Goal: Browse casually

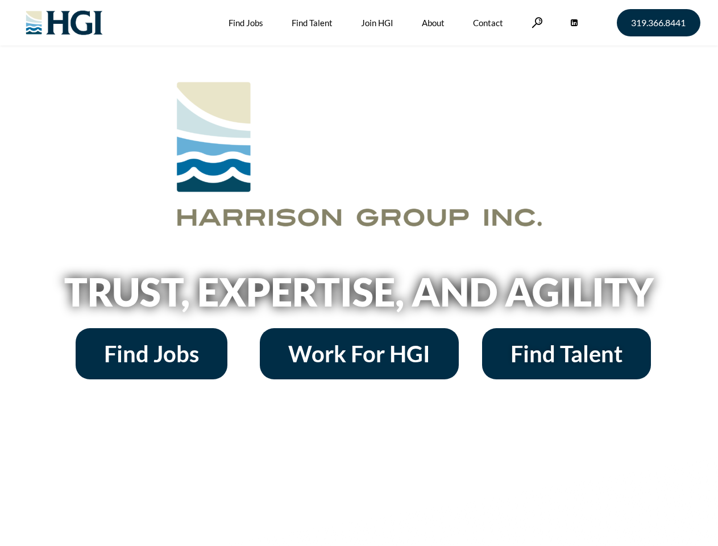
click at [359, 273] on h2 "Trust, Expertise, and Agility" at bounding box center [359, 291] width 648 height 39
click at [535, 22] on link at bounding box center [536, 22] width 11 height 11
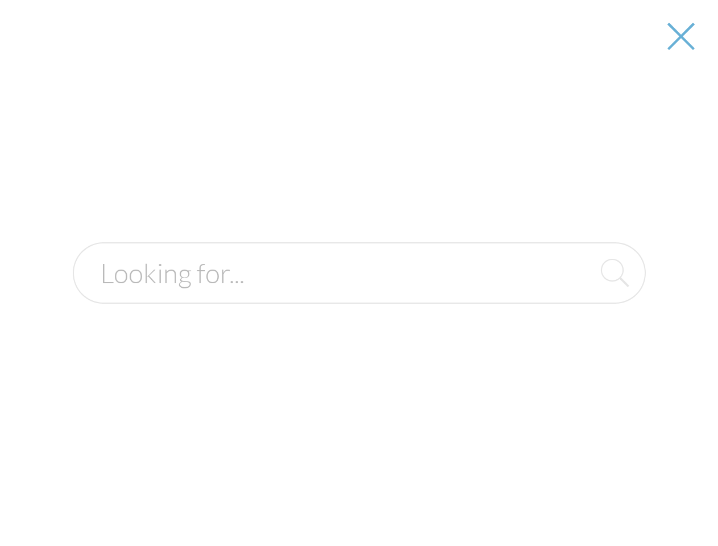
click at [359, 295] on h2 "Trust, Expertise, and Agility" at bounding box center [359, 291] width 648 height 39
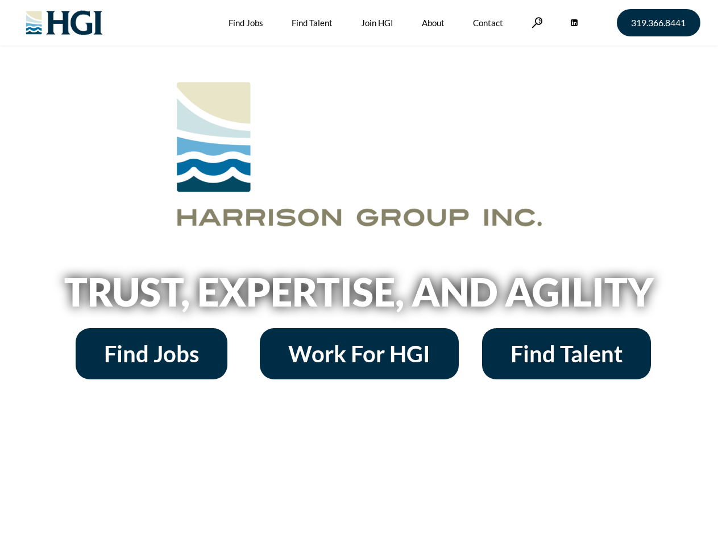
click at [359, 273] on h2 "Trust, Expertise, and Agility" at bounding box center [359, 291] width 648 height 39
click at [535, 22] on link at bounding box center [536, 22] width 11 height 11
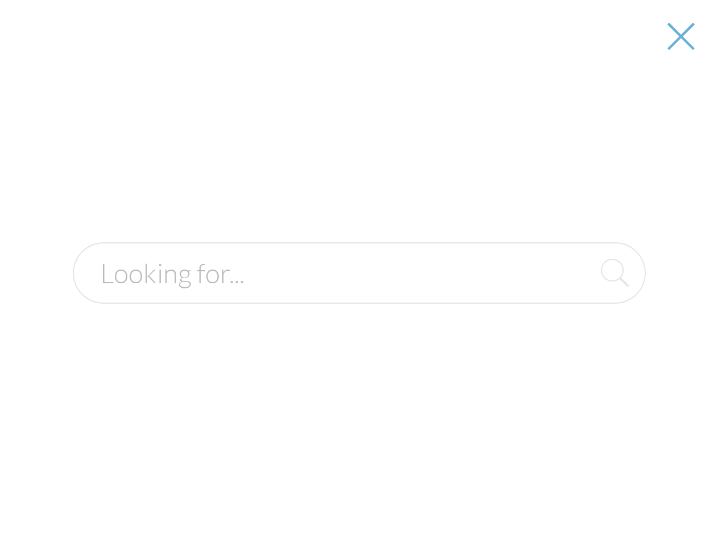
click at [359, 295] on h2 "Trust, Expertise, and Agility" at bounding box center [359, 291] width 648 height 39
